Goal: Information Seeking & Learning: Check status

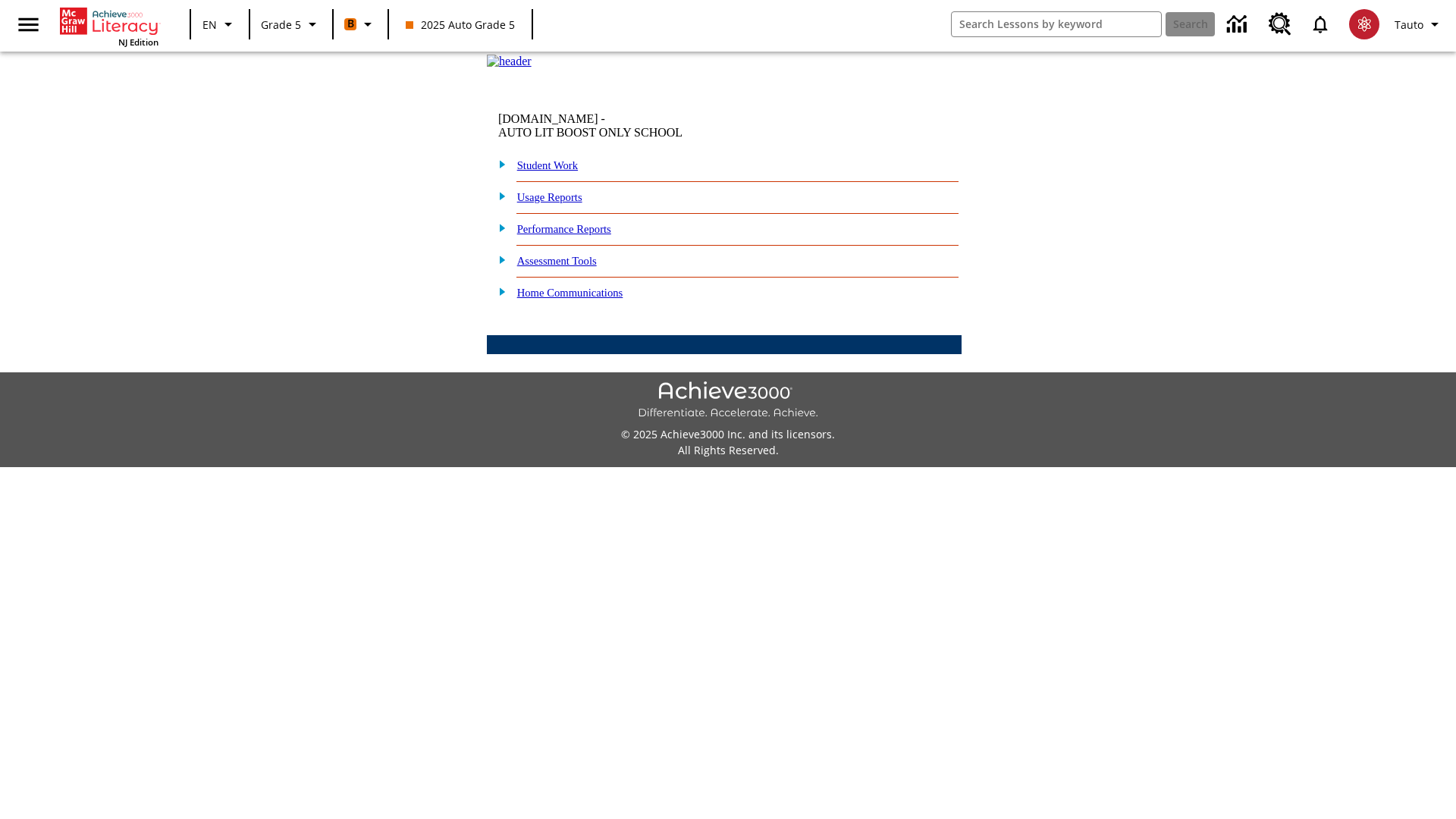
click at [580, 235] on link "Performance Reports" at bounding box center [564, 229] width 94 height 12
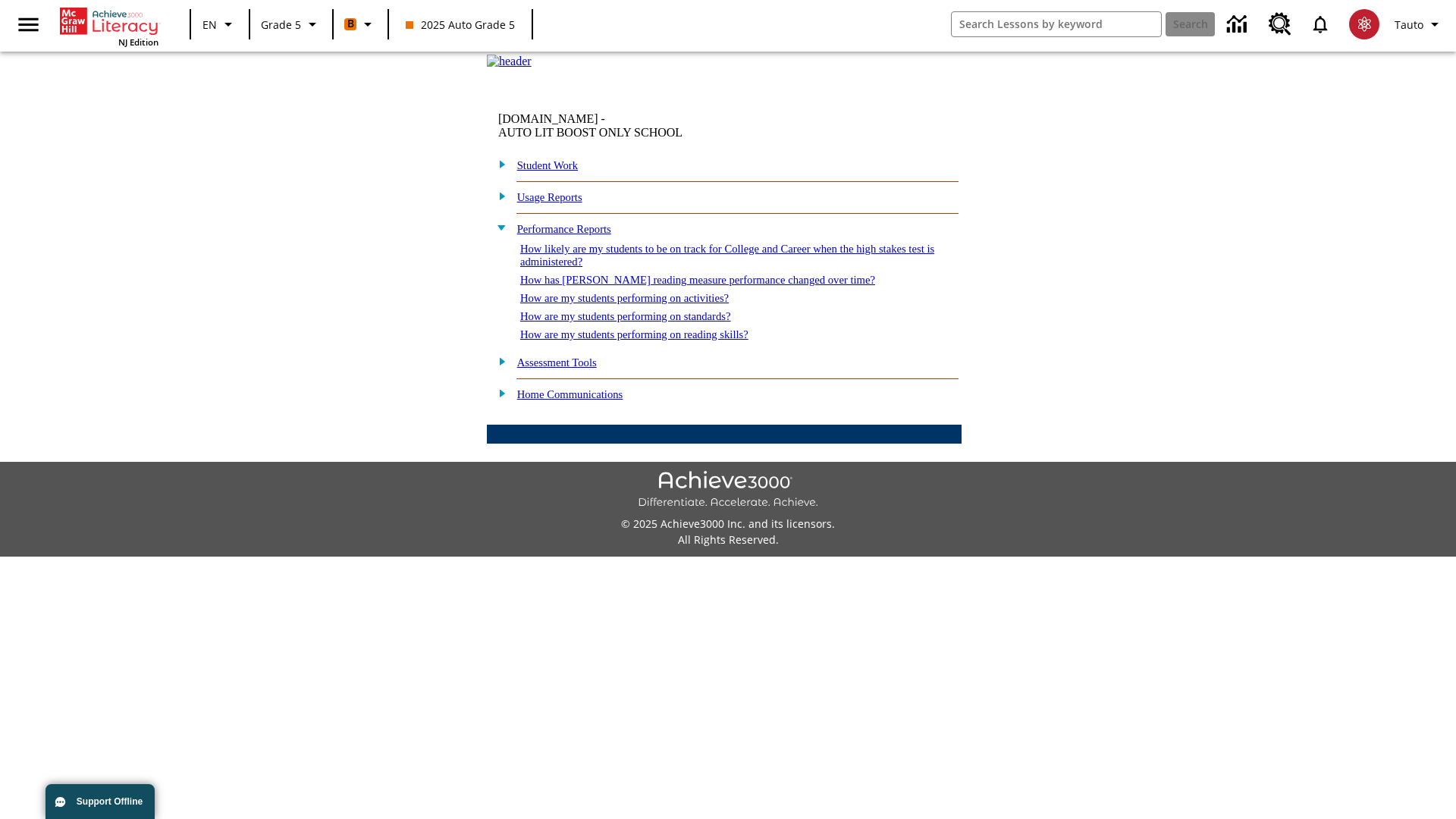
click at [700, 268] on link "How likely are my students to be on track for College and Career when the high …" at bounding box center [728, 255] width 414 height 25
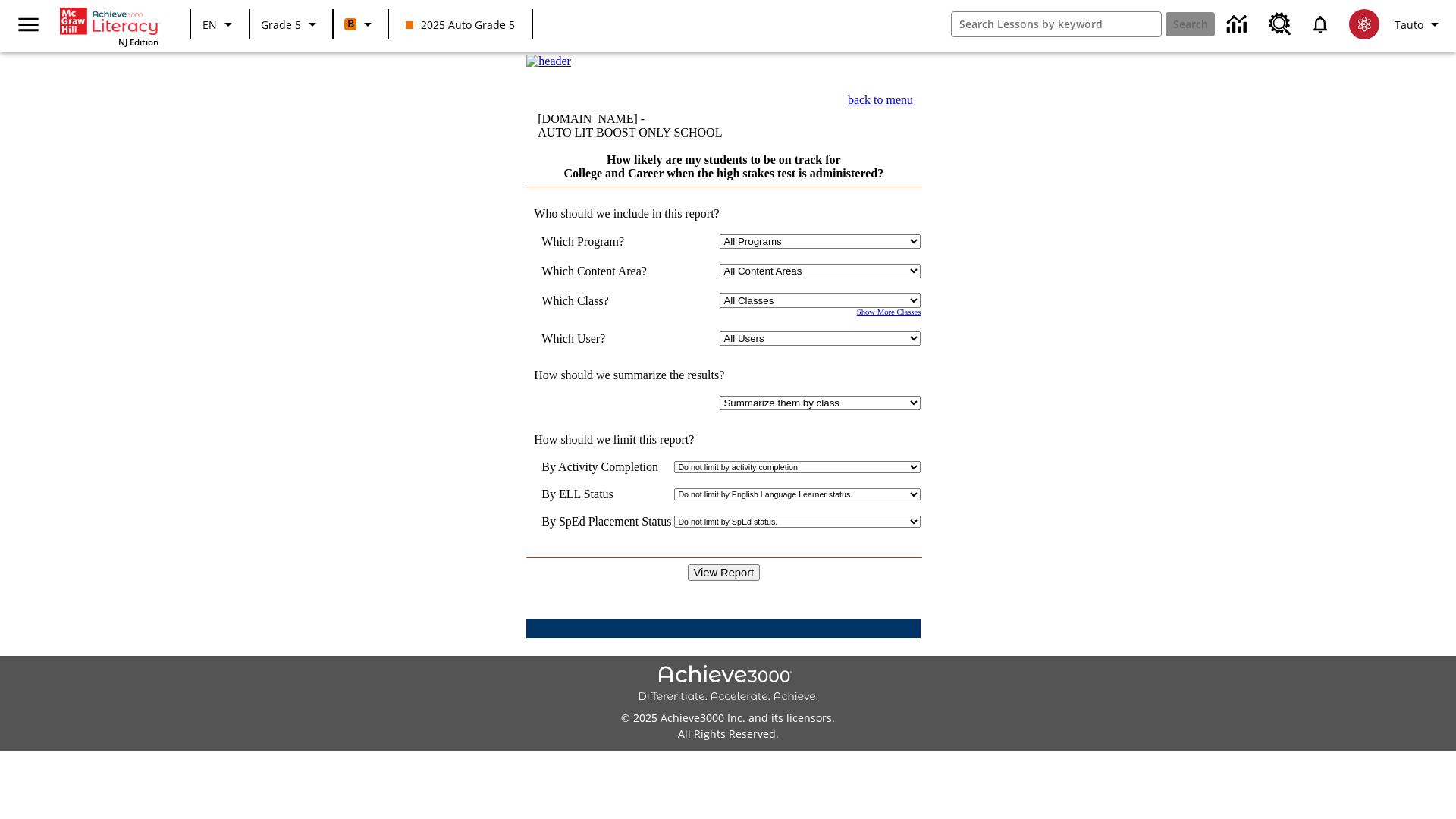
click at [823, 308] on select "Select a Class: All Classes 2025 Auto Grade 5 OL 2025 Auto Grade 6" at bounding box center [819, 301] width 201 height 15
select select "11133131"
